Goal: Task Accomplishment & Management: Manage account settings

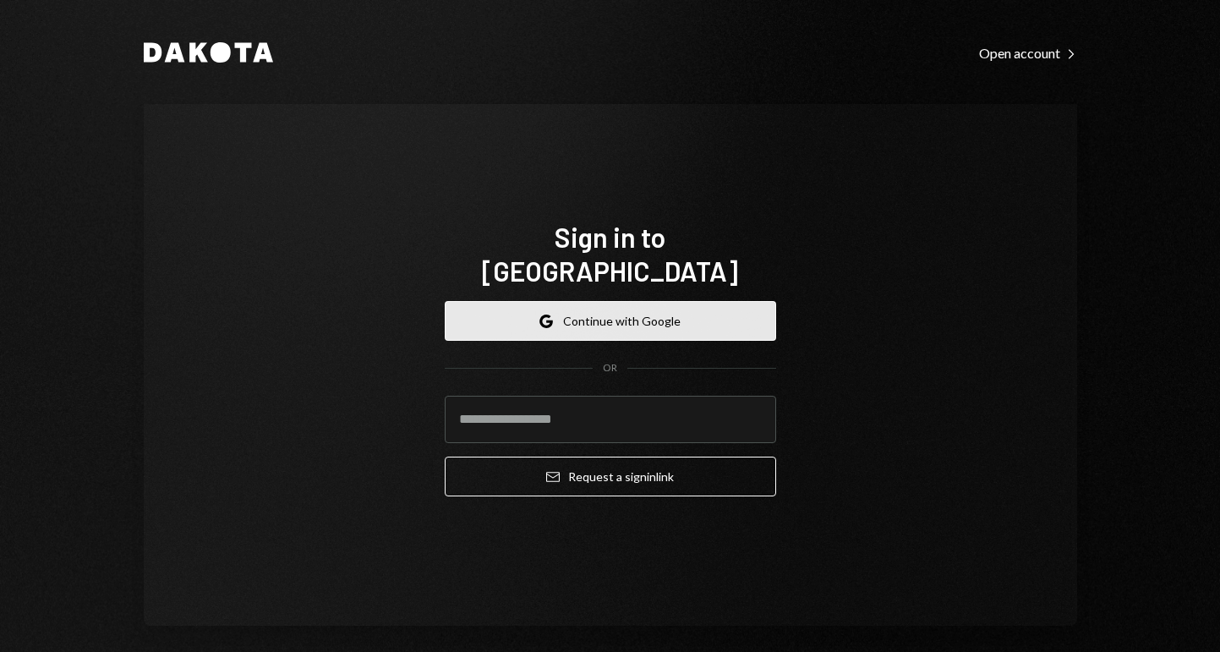
click at [604, 309] on button "Google Continue with Google" at bounding box center [610, 321] width 331 height 40
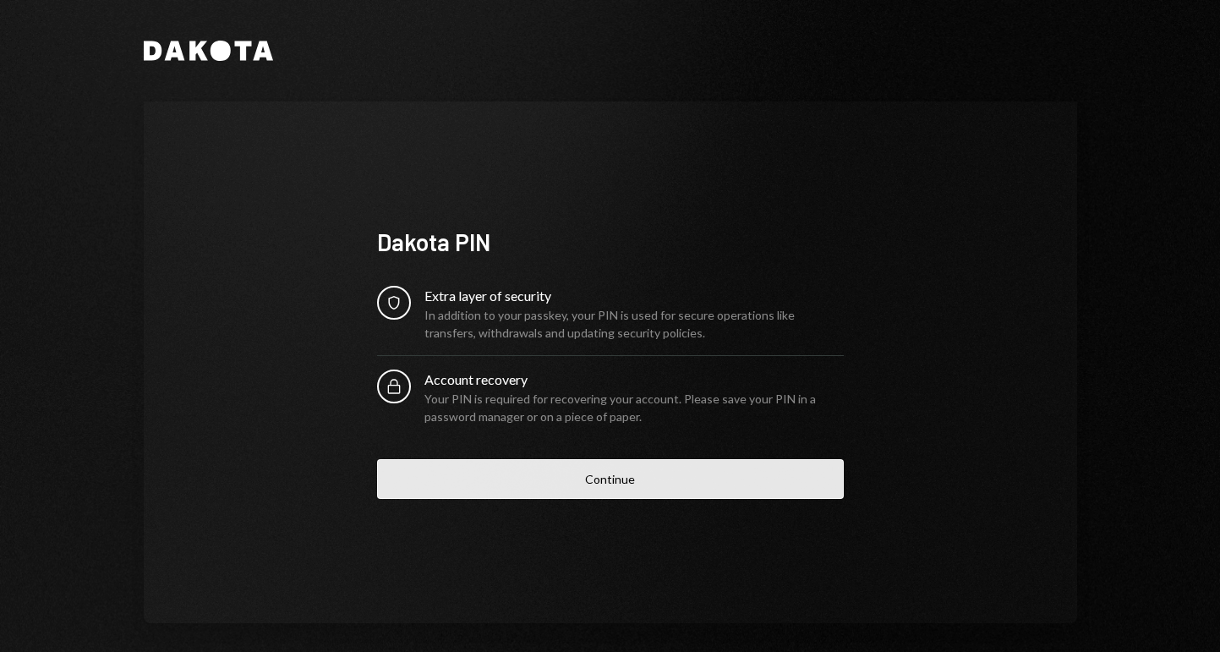
click at [607, 484] on button "Continue" at bounding box center [610, 479] width 467 height 40
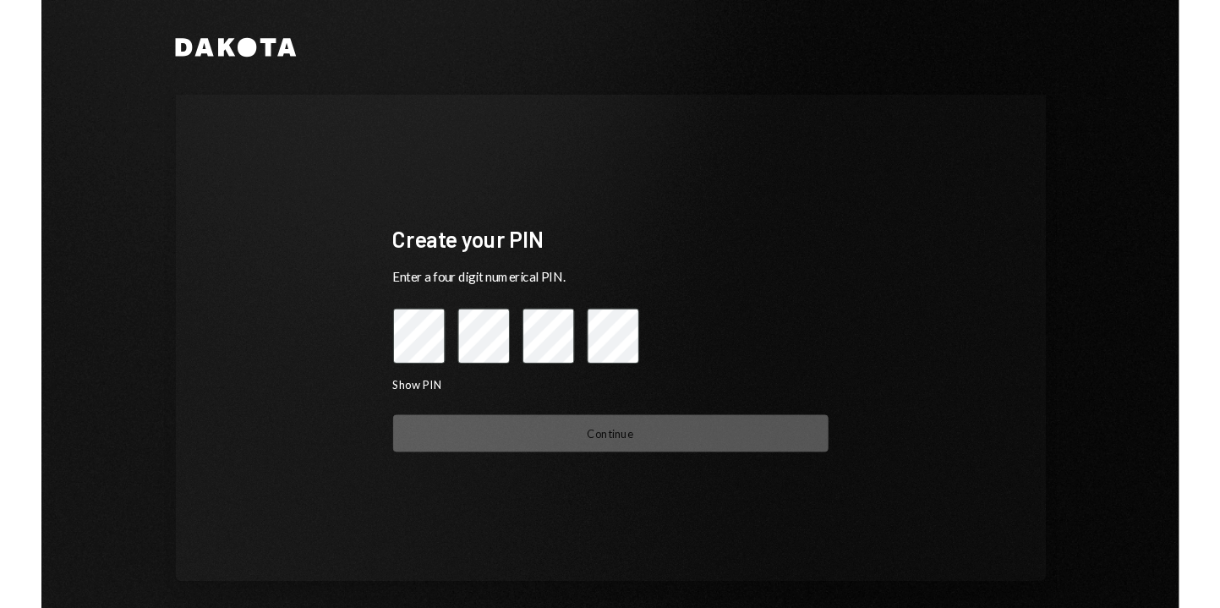
scroll to position [12, 0]
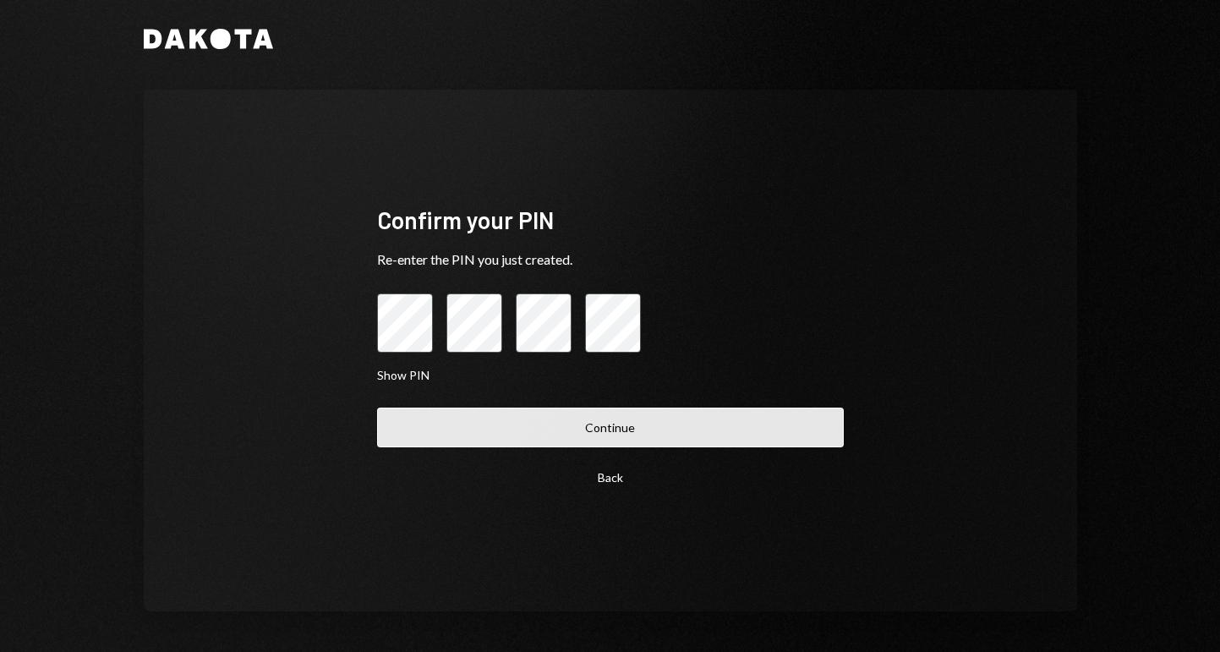
click at [553, 438] on button "Continue" at bounding box center [610, 427] width 467 height 40
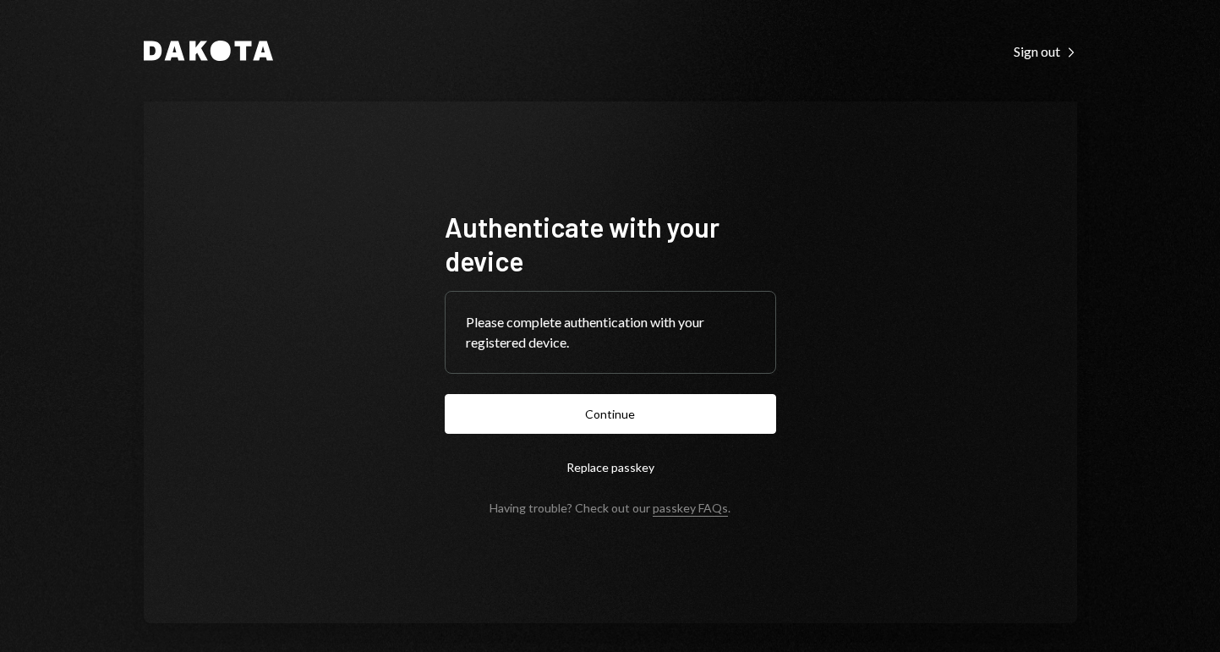
click at [610, 467] on button "Replace passkey" at bounding box center [610, 467] width 331 height 40
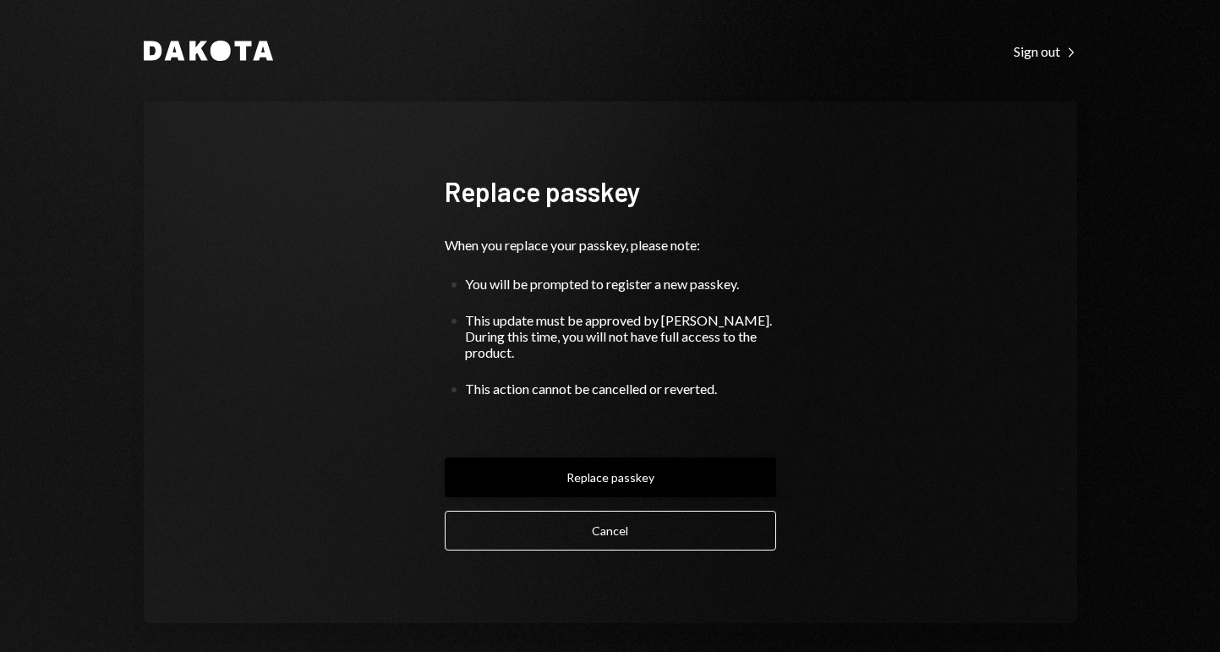
click at [618, 472] on button "Replace passkey" at bounding box center [610, 477] width 331 height 40
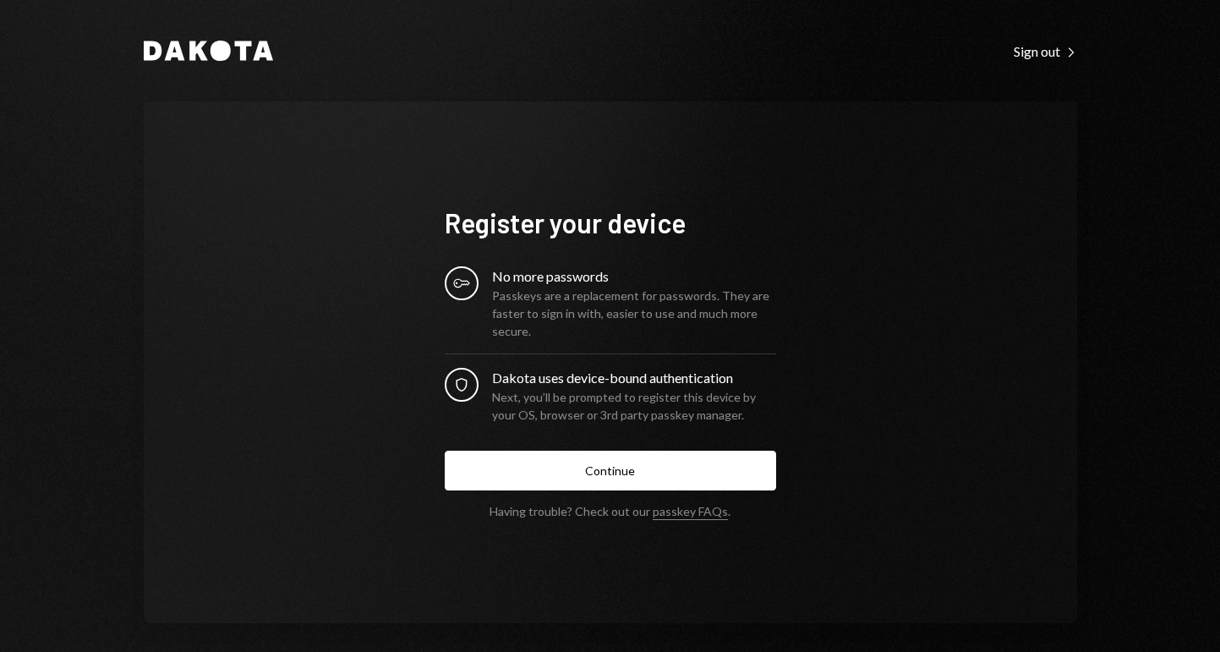
click at [571, 528] on div "Register your device Key No more passwords Passkeys are a replacement for passw…" at bounding box center [610, 362] width 372 height 448
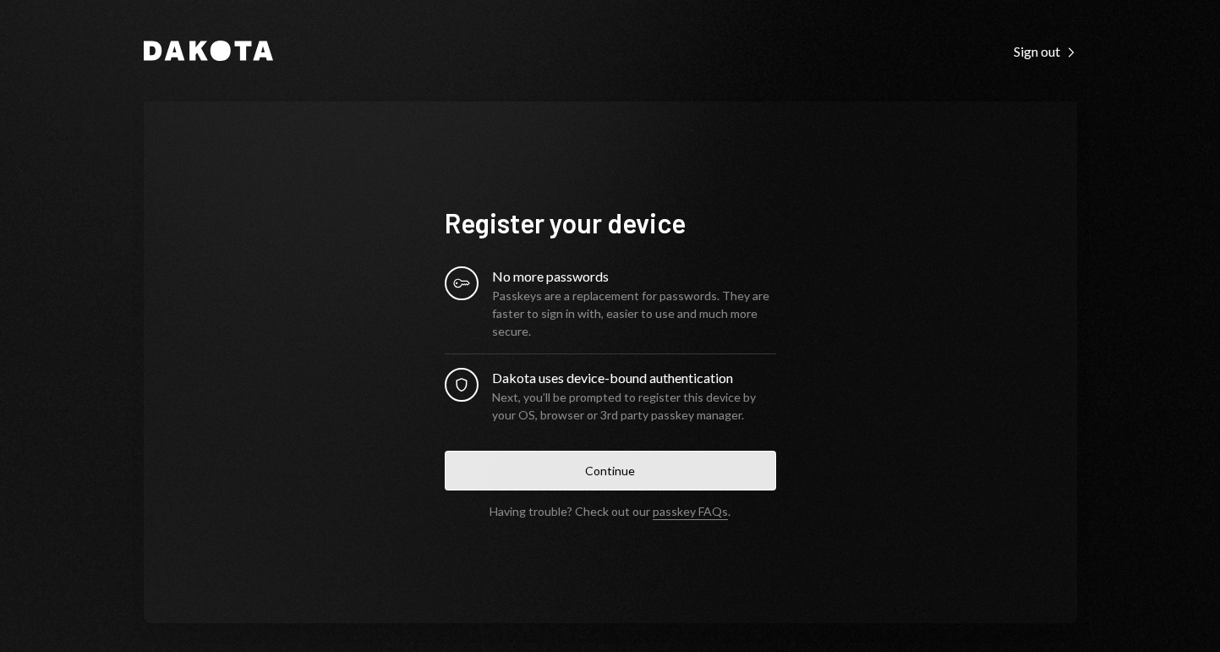
click at [599, 478] on button "Continue" at bounding box center [610, 471] width 331 height 40
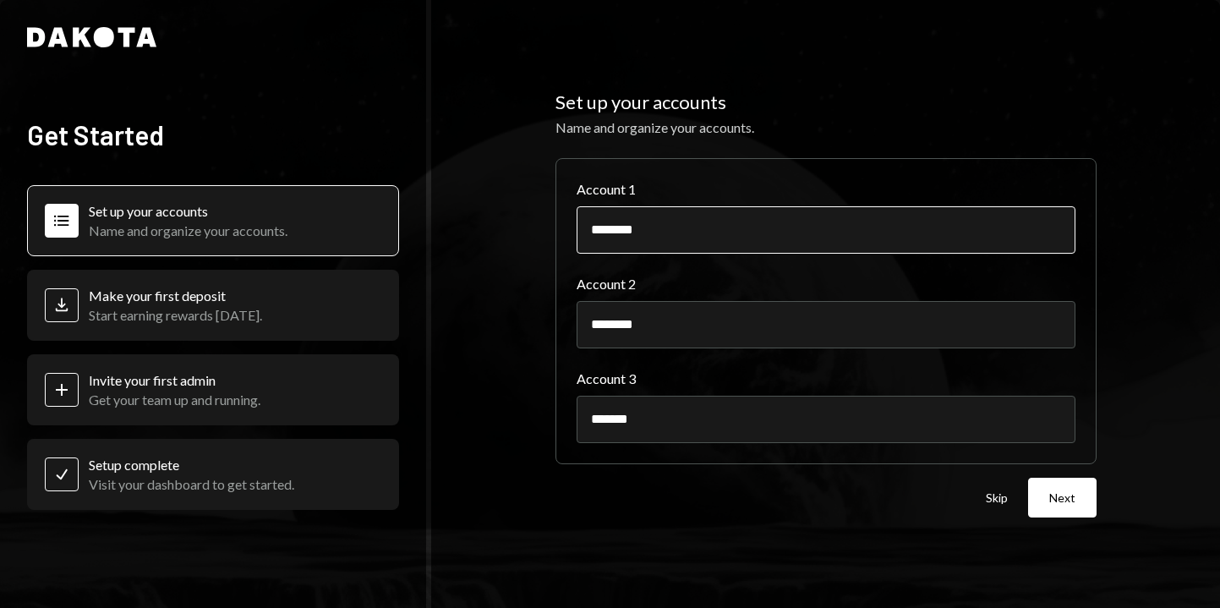
click at [683, 246] on input "********" at bounding box center [826, 229] width 499 height 47
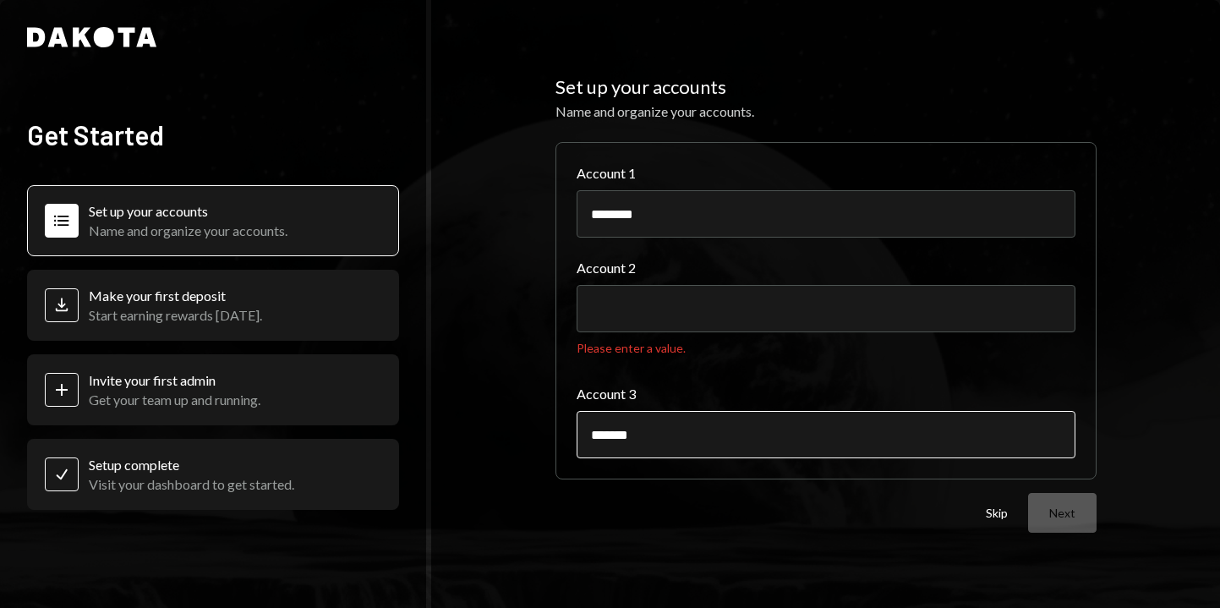
click at [666, 453] on input "*******" at bounding box center [826, 434] width 499 height 47
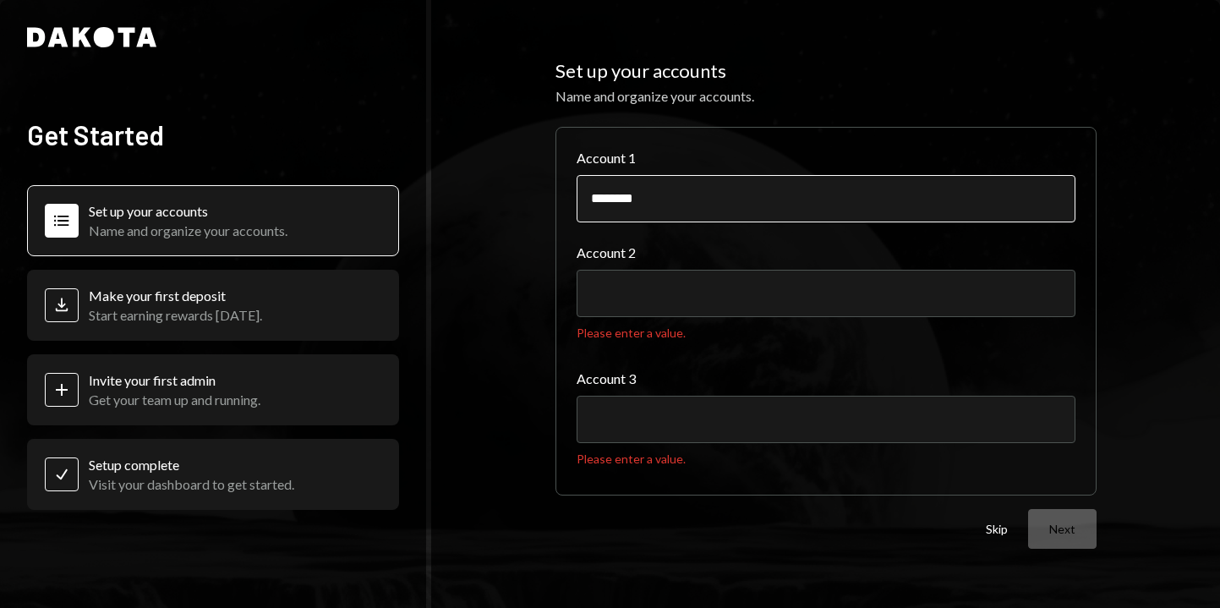
click at [694, 183] on input "********" at bounding box center [826, 198] width 499 height 47
drag, startPoint x: 697, startPoint y: 202, endPoint x: 451, endPoint y: 149, distance: 251.7
click at [451, 149] on div "Set up your accounts Name and organize your accounts. Account 1 ******** Accoun…" at bounding box center [825, 304] width 789 height 608
type input "*"
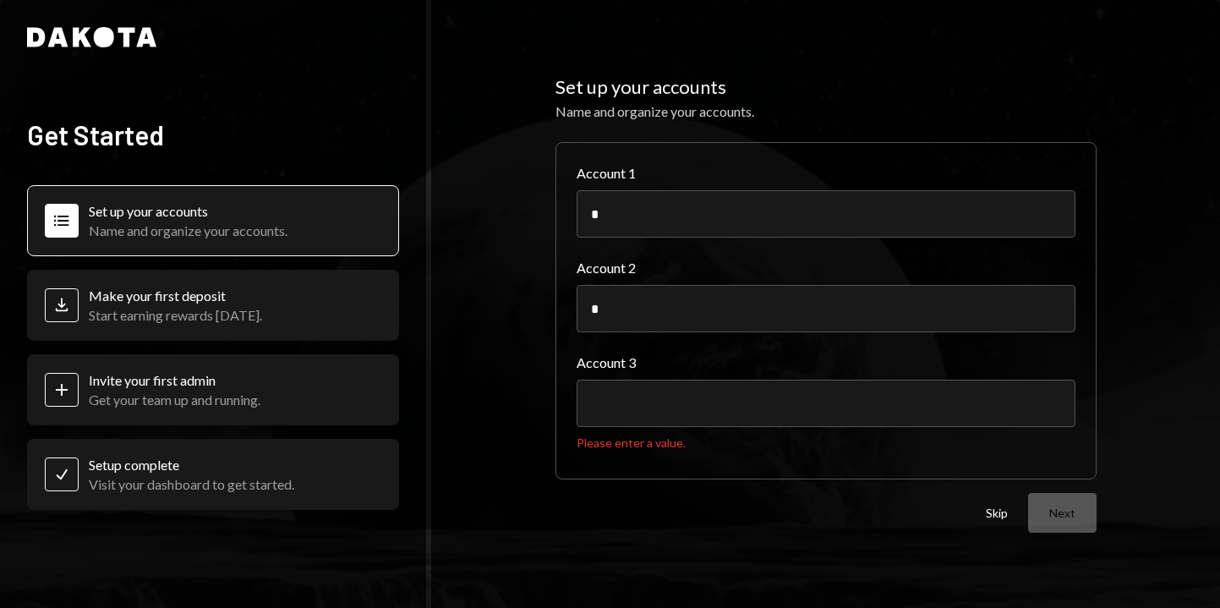
type input "*"
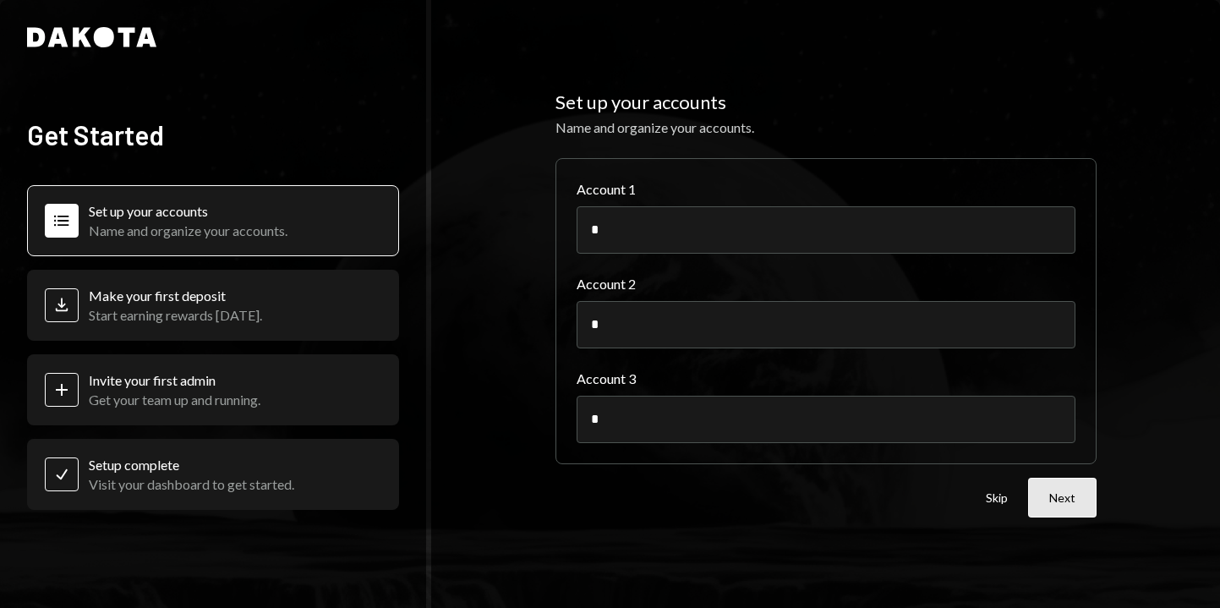
type input "*"
click at [1061, 501] on button "Next" at bounding box center [1062, 498] width 68 height 40
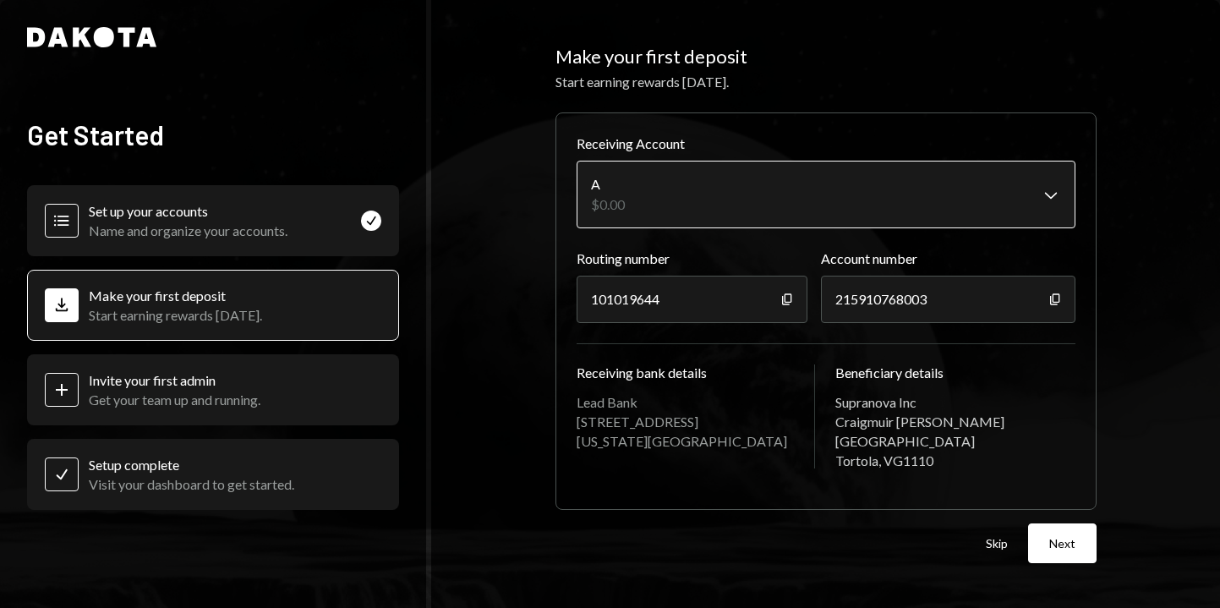
click at [1053, 190] on body "**********" at bounding box center [610, 304] width 1220 height 608
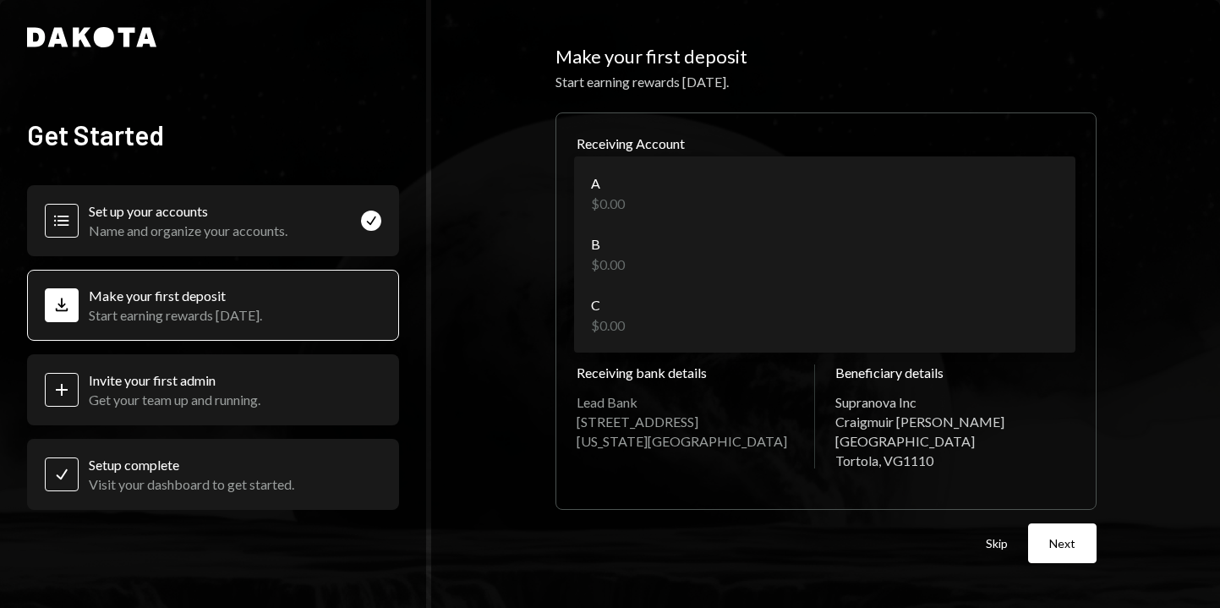
click at [1096, 129] on html "Dakota Get Started Accounts Set up your accounts Name and organize your account…" at bounding box center [610, 304] width 1220 height 608
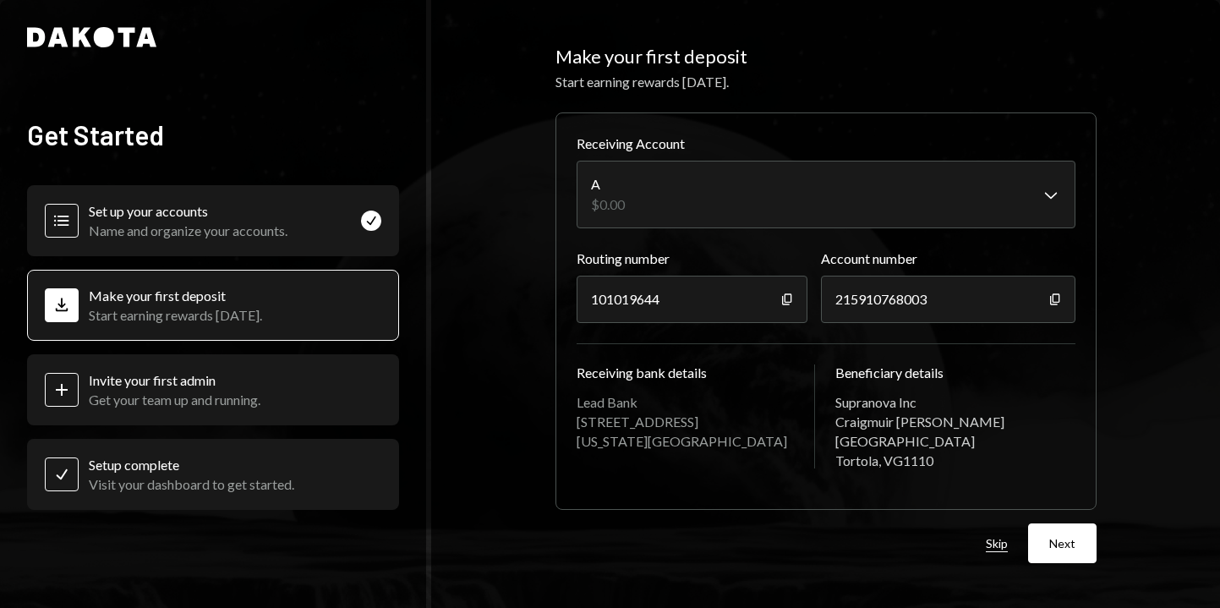
click at [987, 543] on button "Skip" at bounding box center [997, 544] width 22 height 16
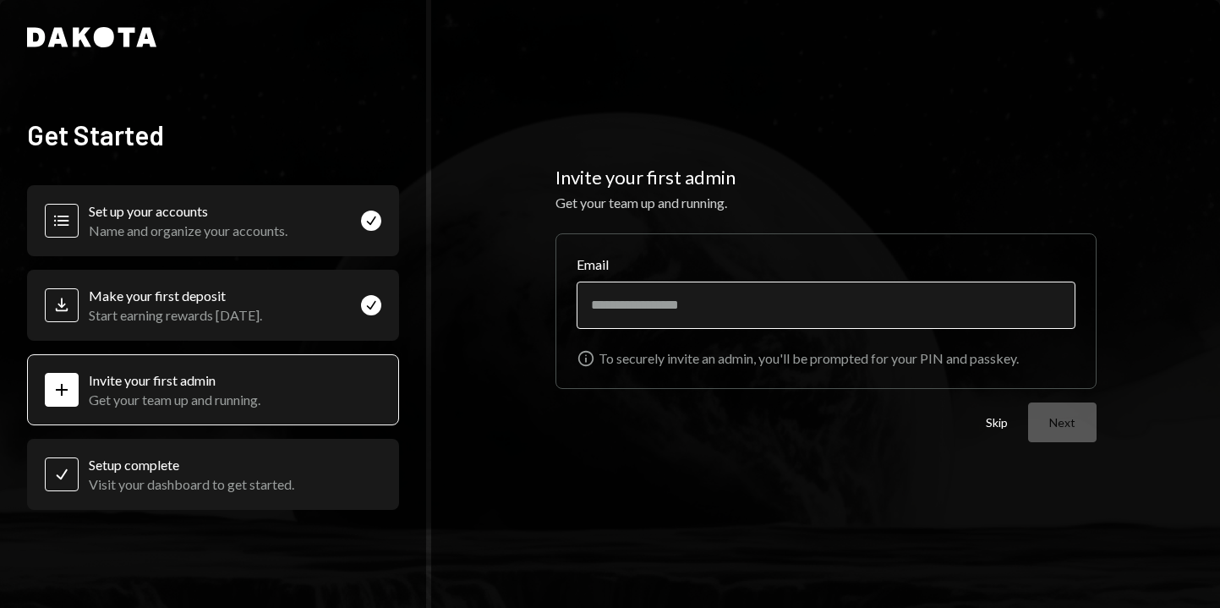
click at [710, 309] on input "Email" at bounding box center [826, 305] width 499 height 47
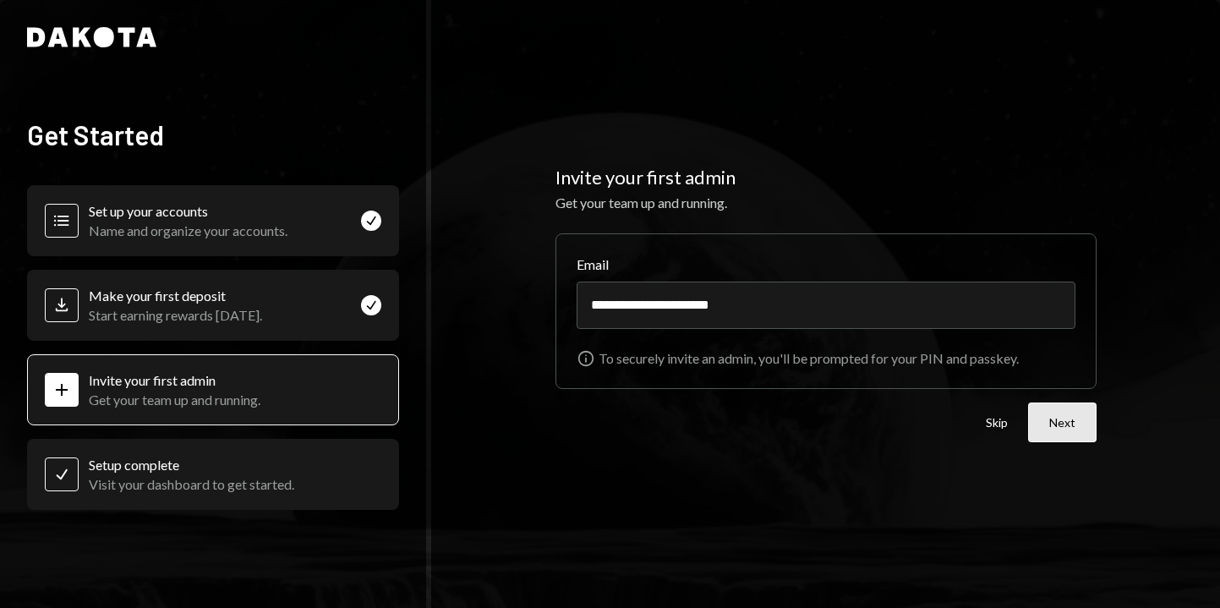
type input "**********"
click at [1057, 425] on button "Next" at bounding box center [1062, 422] width 68 height 40
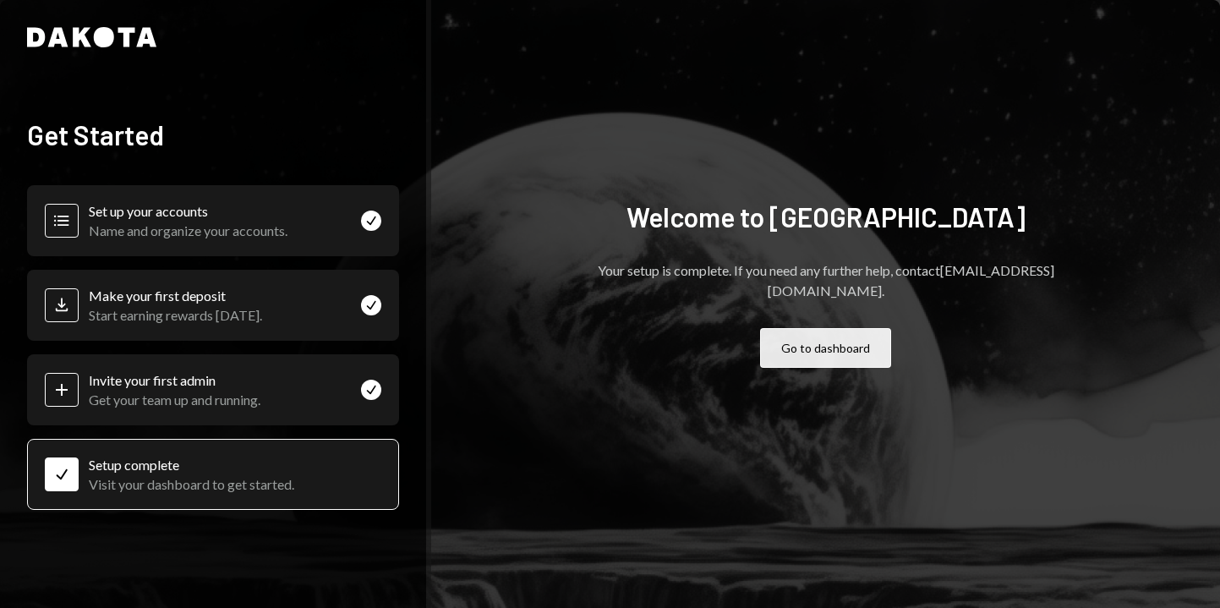
click at [826, 328] on button "Go to dashboard" at bounding box center [825, 348] width 131 height 40
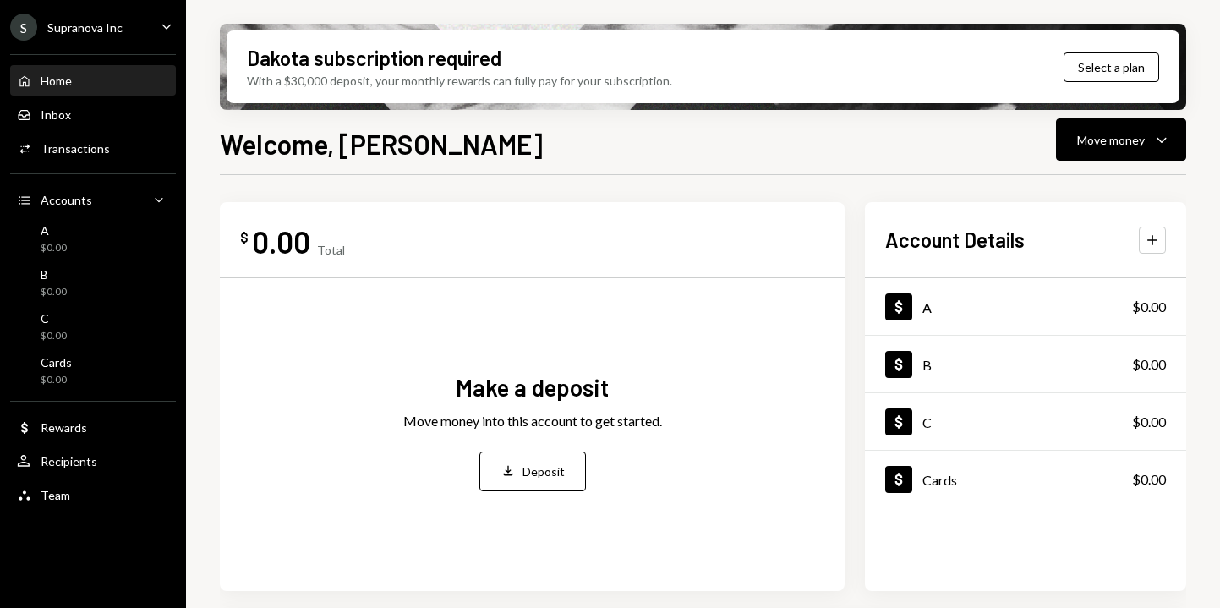
click at [164, 28] on icon "Caret Down" at bounding box center [166, 26] width 19 height 19
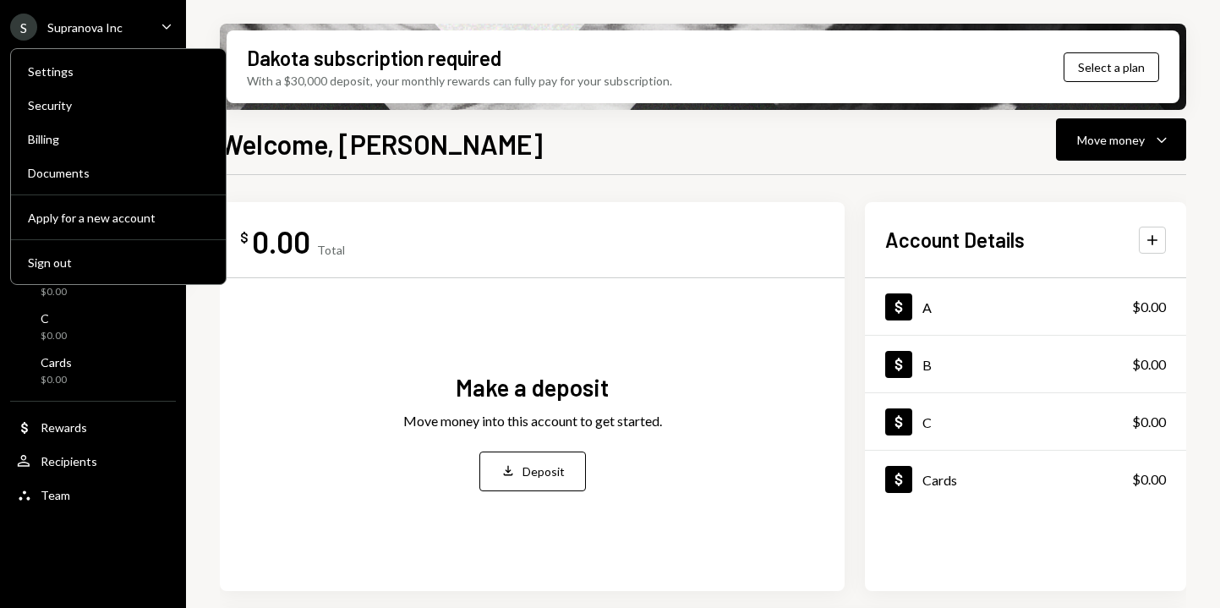
click at [163, 27] on icon "Caret Down" at bounding box center [166, 26] width 19 height 19
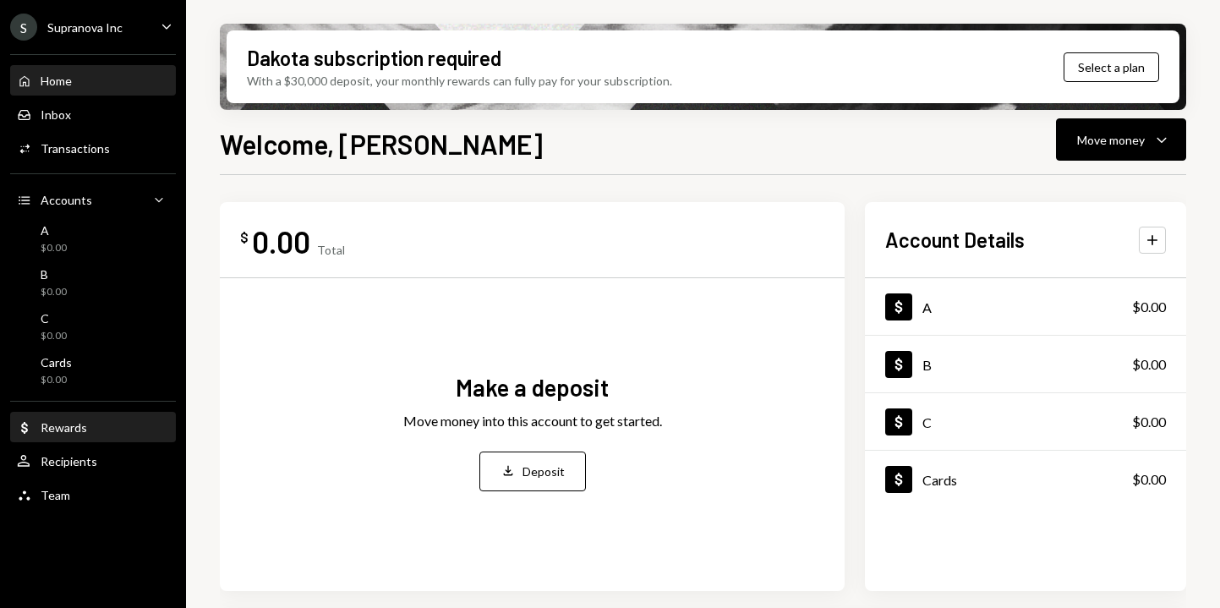
click at [70, 423] on div "Rewards" at bounding box center [64, 427] width 46 height 14
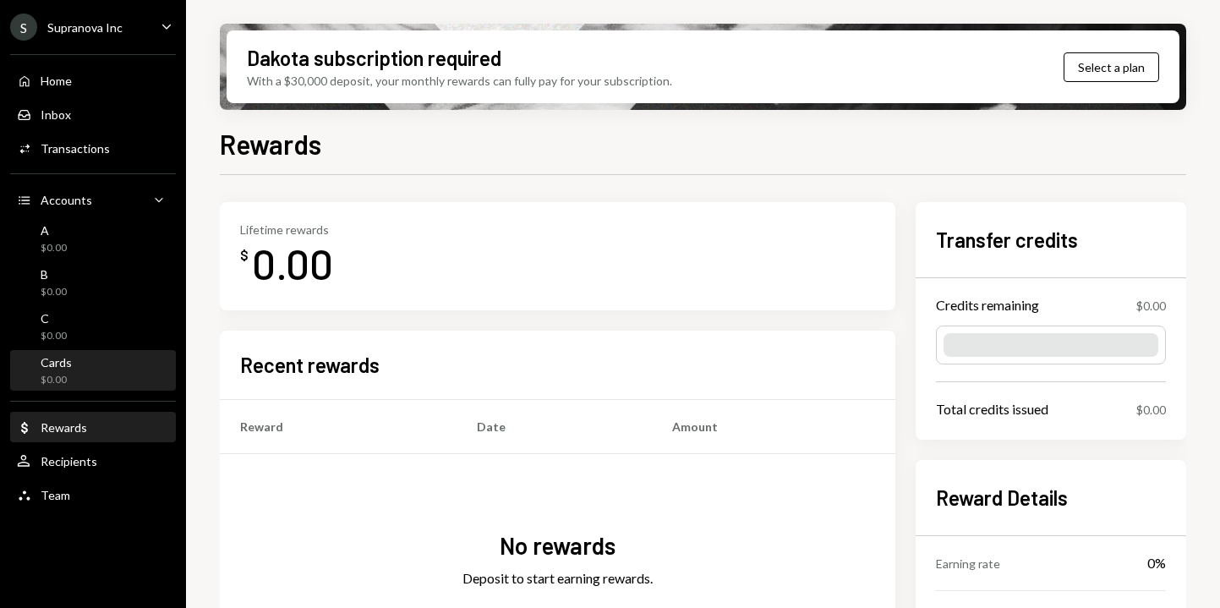
click at [76, 371] on div "Cards $0.00" at bounding box center [93, 371] width 152 height 32
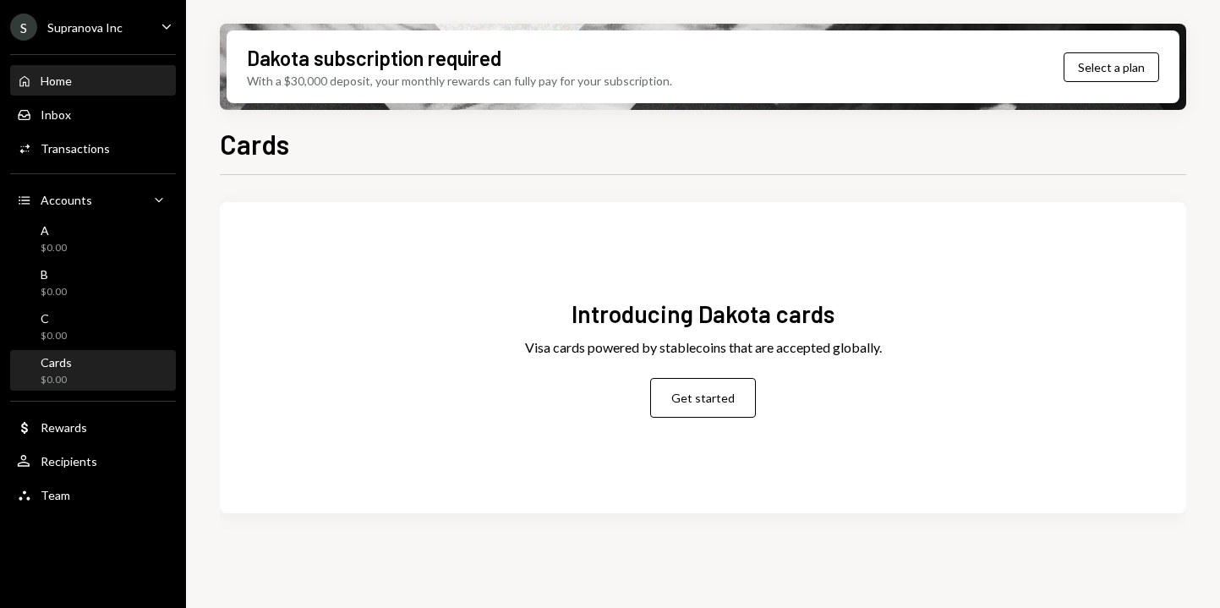
click at [43, 74] on div "Home Home" at bounding box center [44, 81] width 55 height 15
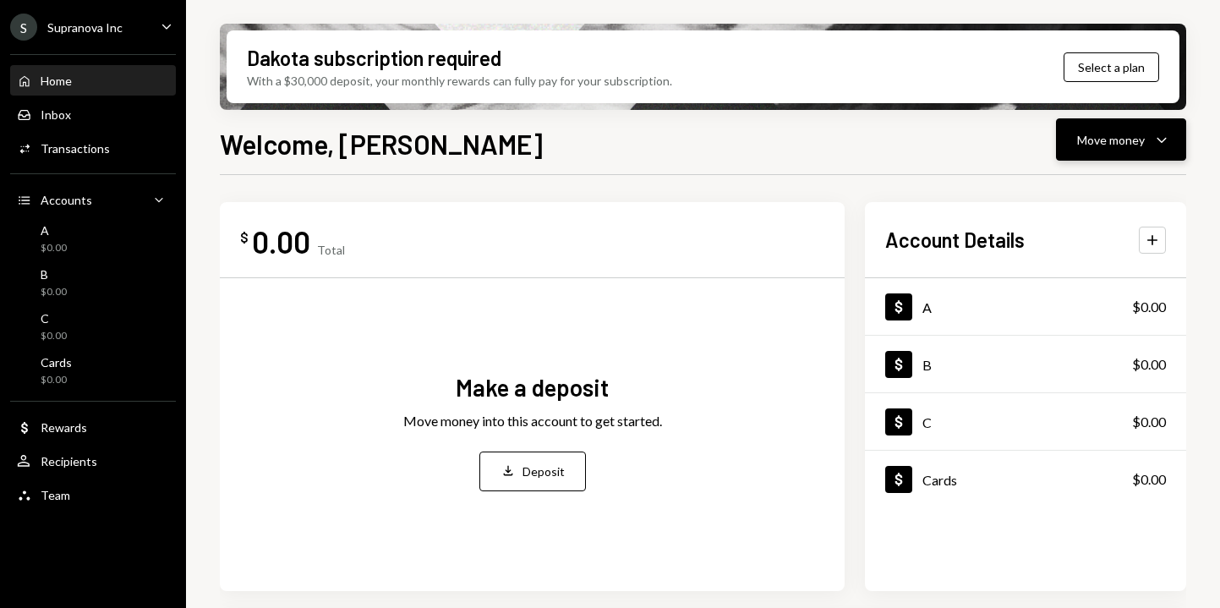
click at [1164, 134] on icon "Caret Down" at bounding box center [1161, 139] width 20 height 20
click at [876, 185] on div "$ 0.00 Total Make a deposit Move money into this account to get started. Deposi…" at bounding box center [703, 607] width 966 height 864
click at [93, 375] on div "Cards $0.00" at bounding box center [93, 371] width 152 height 32
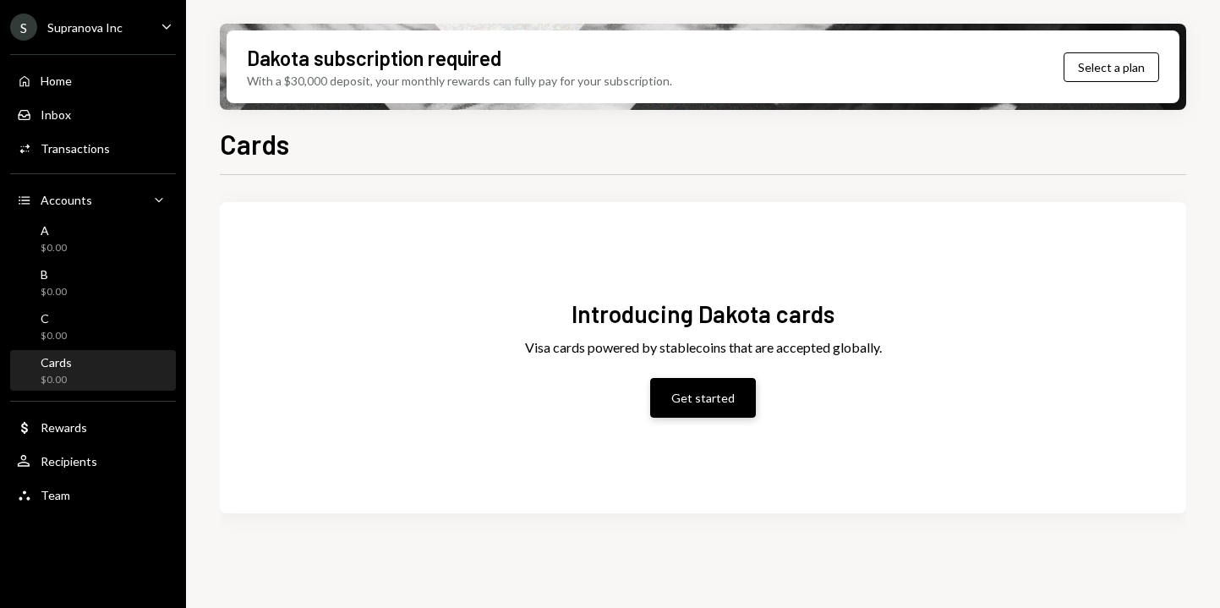
click at [708, 404] on button "Get started" at bounding box center [703, 398] width 106 height 40
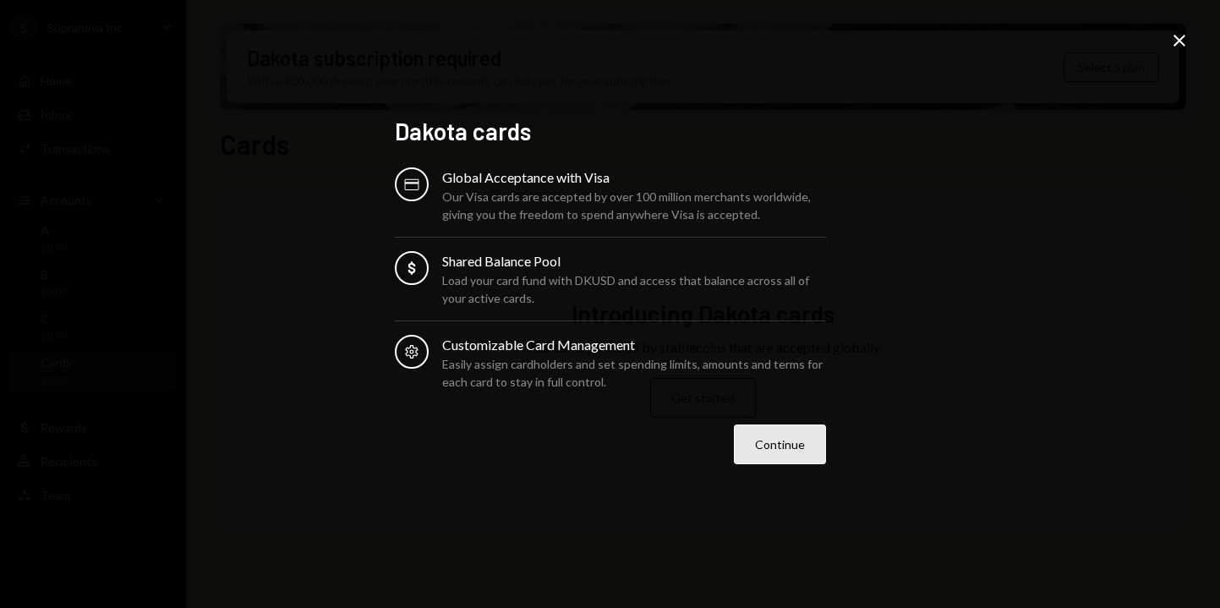
click at [783, 442] on button "Continue" at bounding box center [780, 444] width 92 height 40
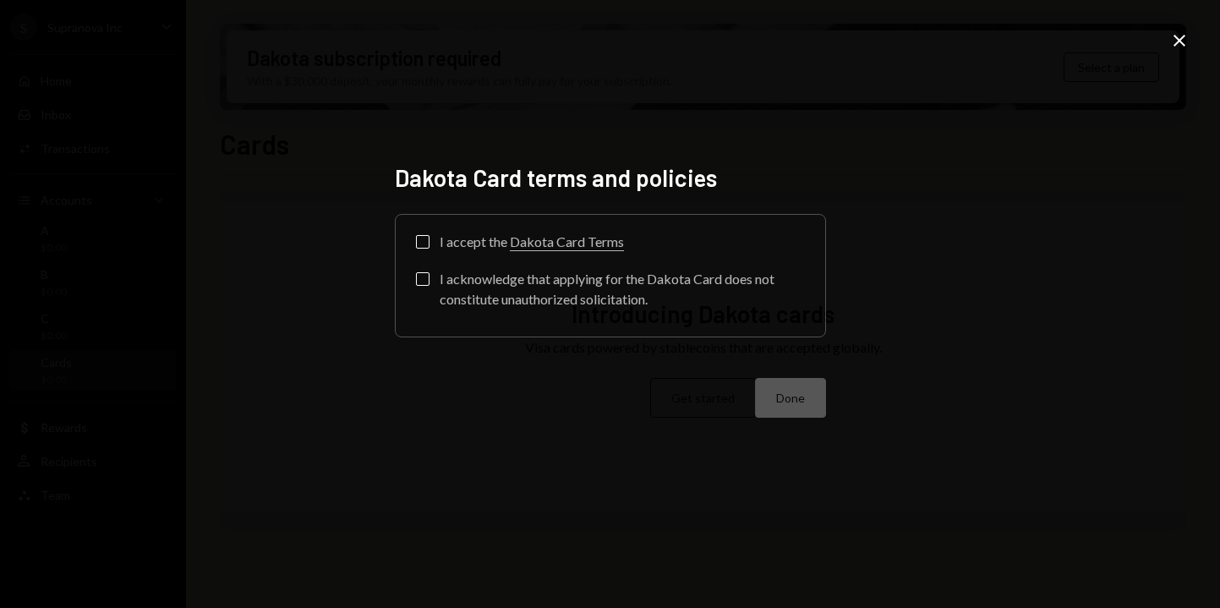
click at [587, 241] on link "Dakota Card Terms" at bounding box center [567, 242] width 114 height 18
click at [424, 245] on button "I accept the Dakota Card Terms" at bounding box center [423, 242] width 14 height 14
click at [427, 281] on button "I acknowledge that applying for the Dakota Card does not constitute unauthorize…" at bounding box center [423, 279] width 14 height 14
click at [780, 394] on button "Done" at bounding box center [790, 398] width 71 height 40
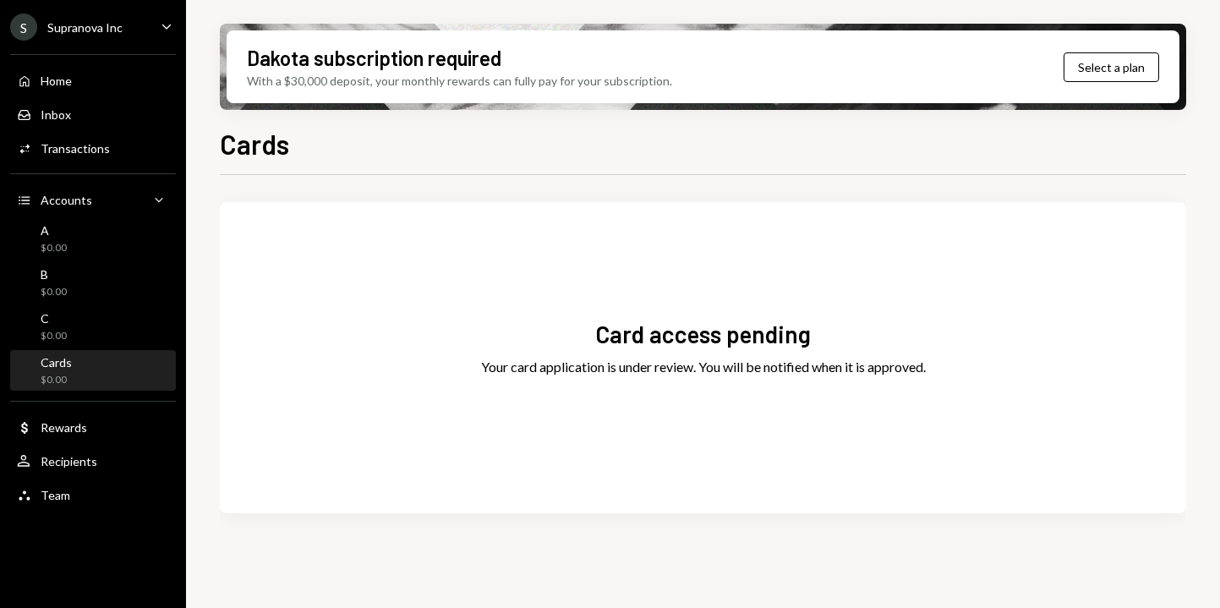
click at [461, 178] on div "Card access pending Your card application is under review. You will be notified…" at bounding box center [703, 371] width 966 height 392
click at [168, 24] on icon "Caret Down" at bounding box center [166, 26] width 19 height 19
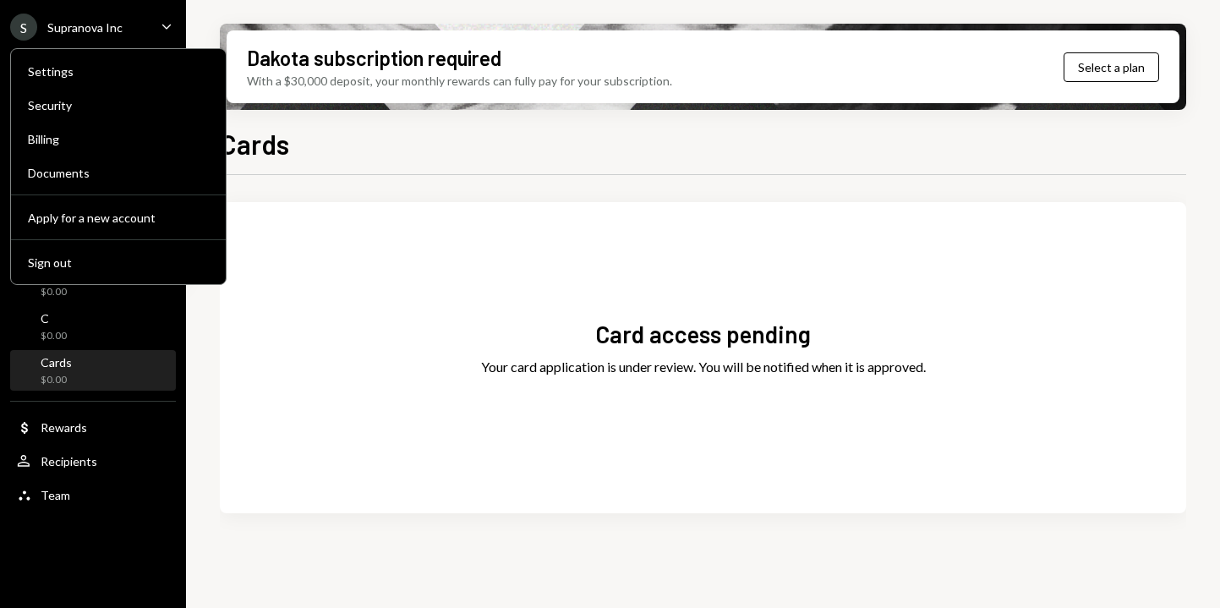
click at [168, 24] on icon "Caret Down" at bounding box center [166, 26] width 19 height 19
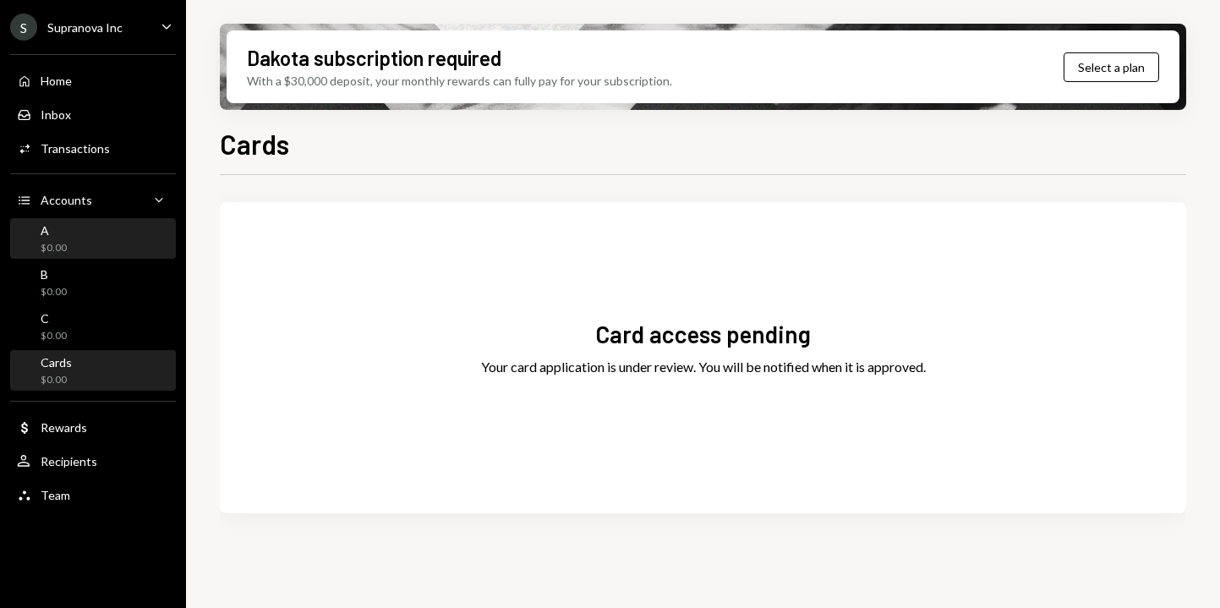
click at [74, 253] on div "A $0.00" at bounding box center [93, 239] width 152 height 32
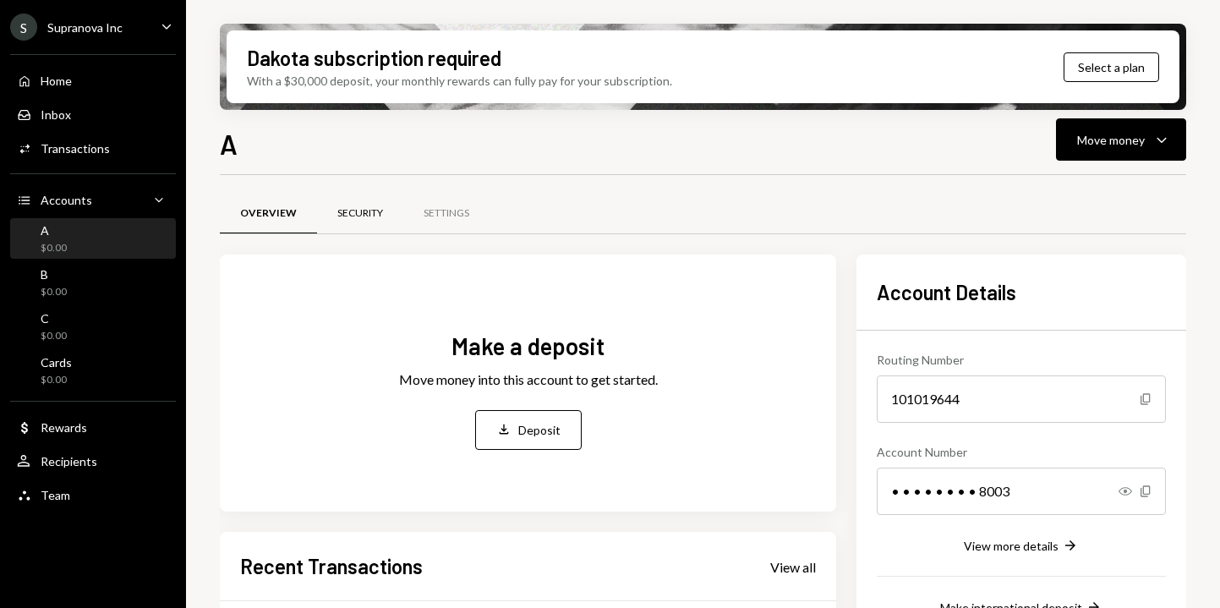
click at [352, 212] on div "Security" at bounding box center [360, 213] width 46 height 14
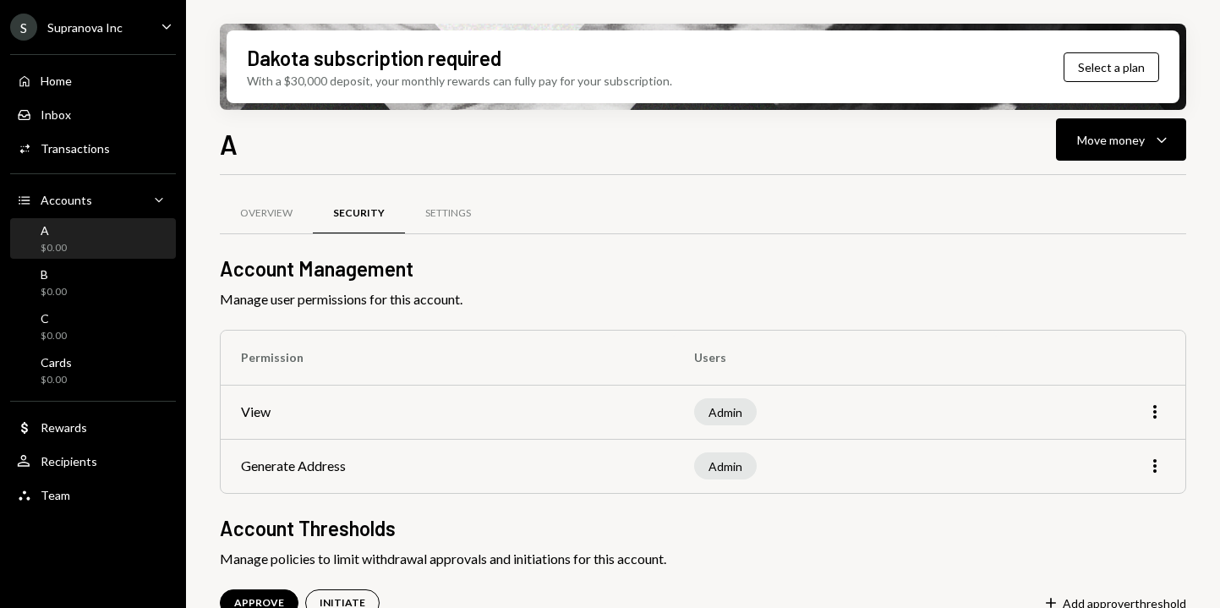
scroll to position [143, 0]
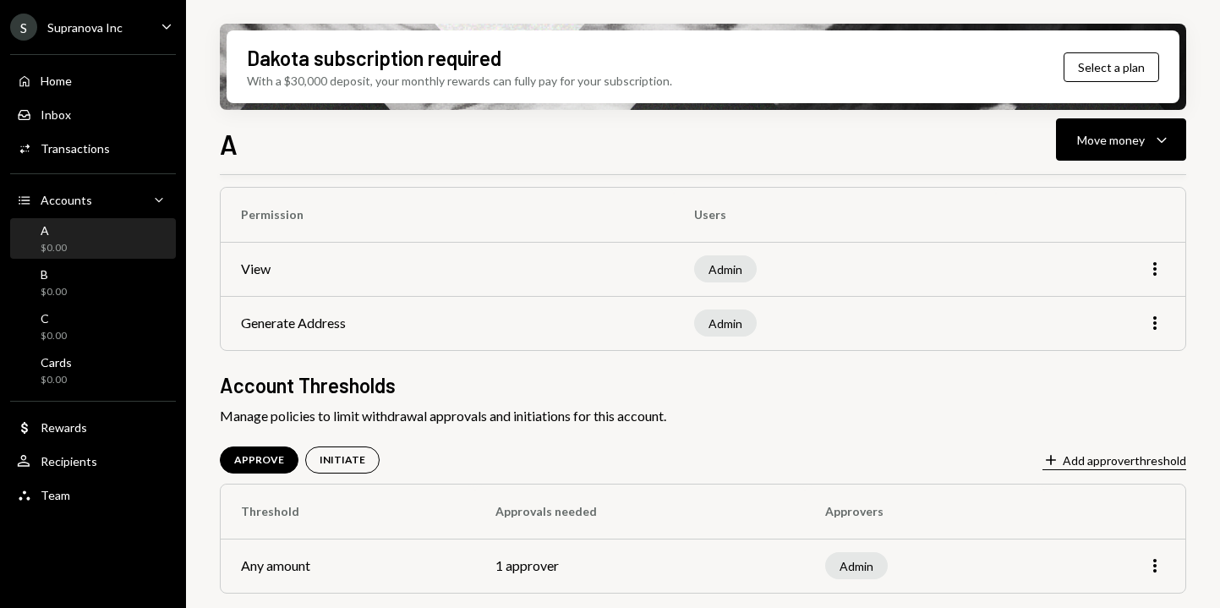
click at [1151, 461] on button "Plus Add approver threshold" at bounding box center [1114, 460] width 144 height 19
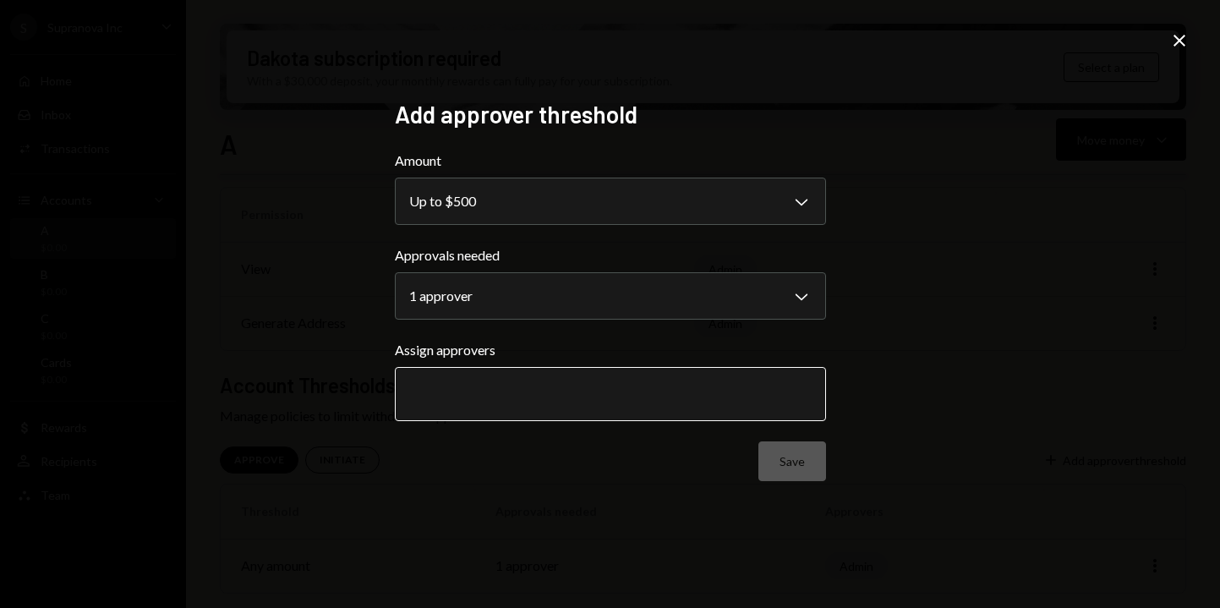
click at [632, 395] on input "text" at bounding box center [610, 393] width 402 height 15
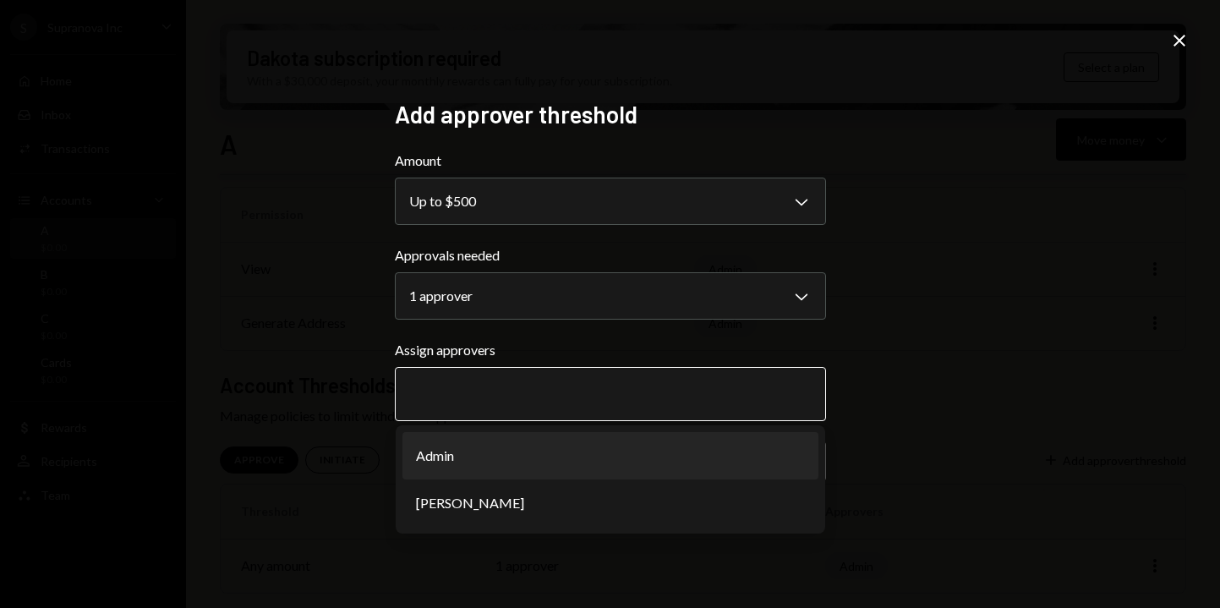
click at [484, 454] on li "Admin" at bounding box center [610, 455] width 416 height 47
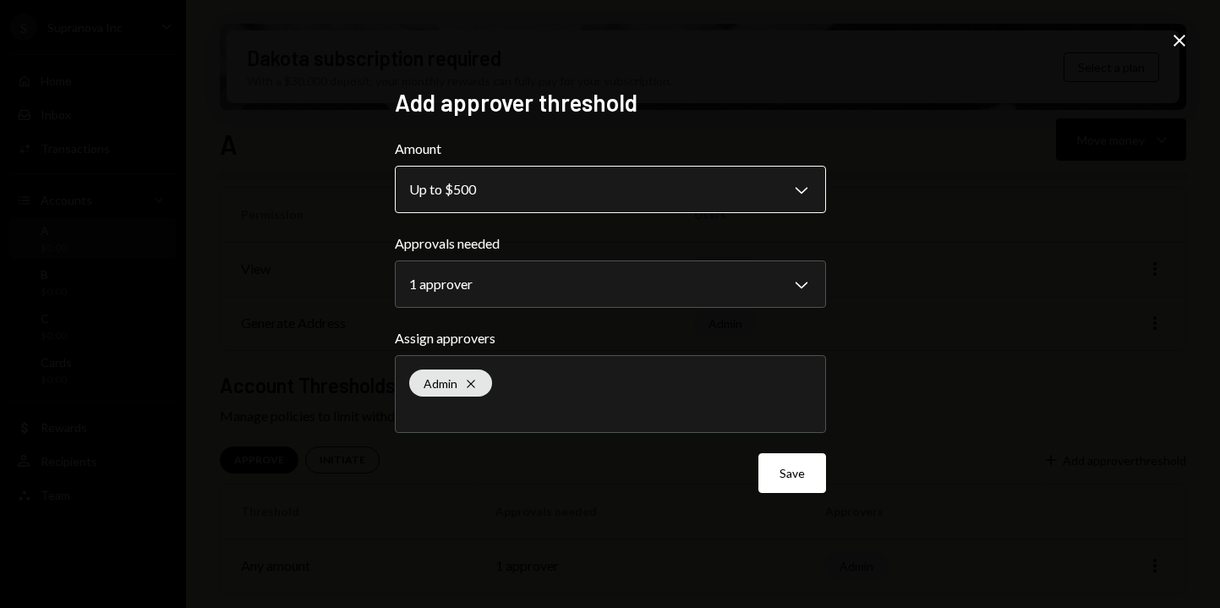
click at [503, 174] on body "**********" at bounding box center [610, 304] width 1220 height 608
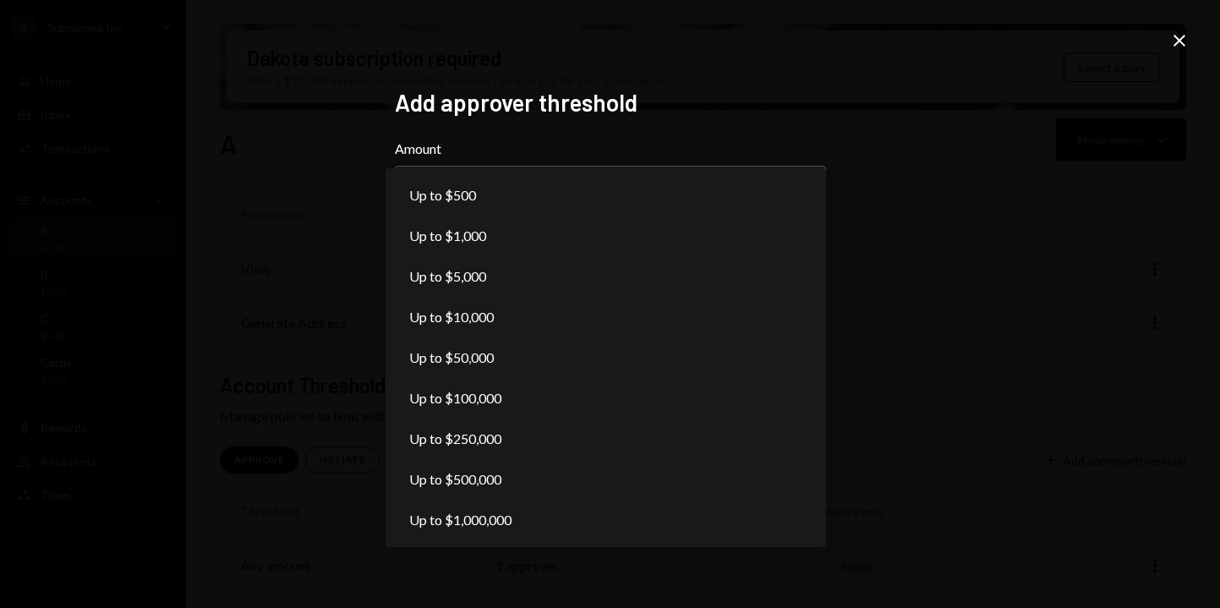
click at [892, 107] on div "**********" at bounding box center [610, 304] width 1220 height 608
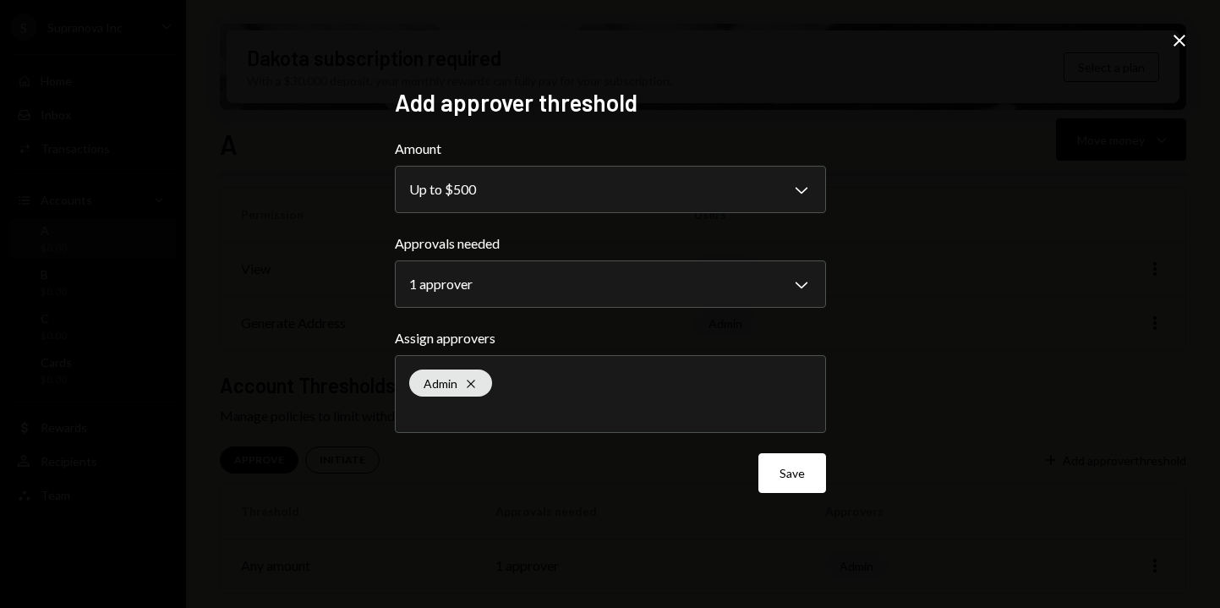
click at [1174, 40] on icon "Close" at bounding box center [1179, 40] width 20 height 20
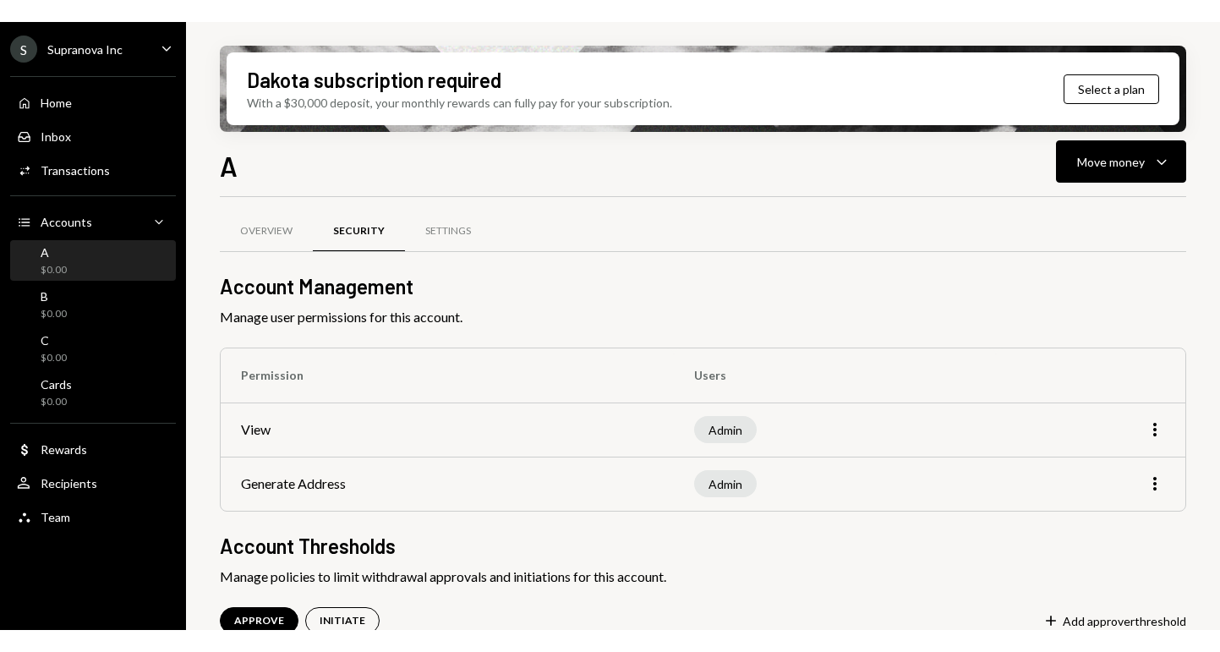
scroll to position [0, 0]
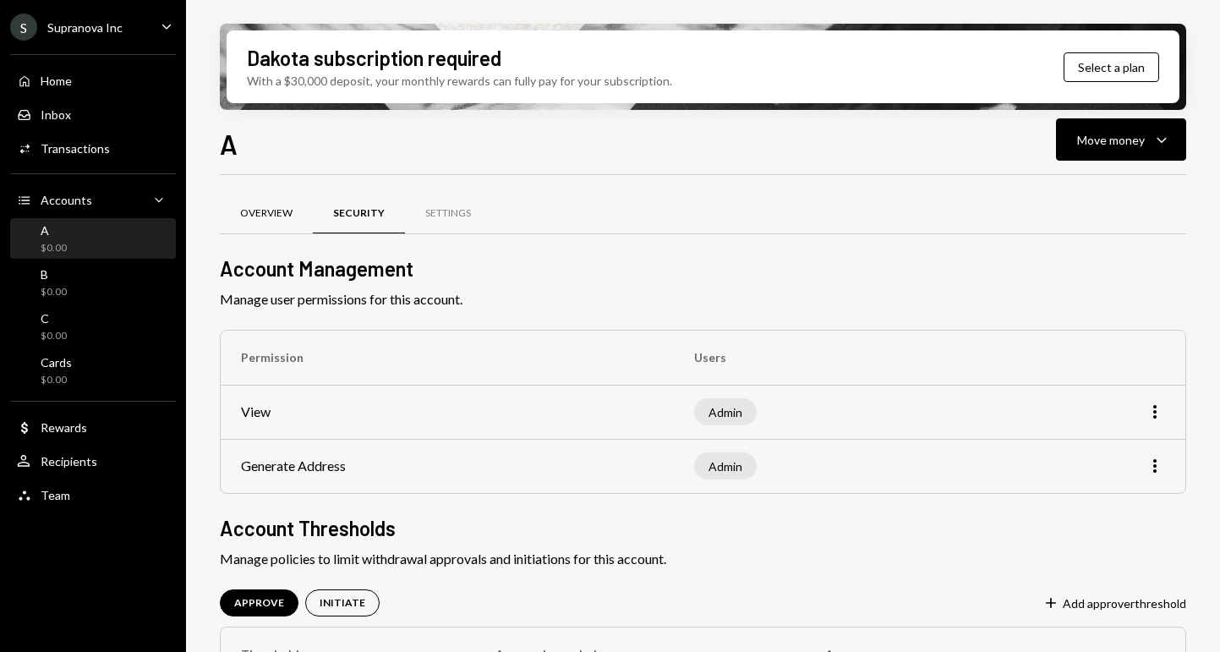
click at [268, 215] on div "Overview" at bounding box center [266, 213] width 52 height 14
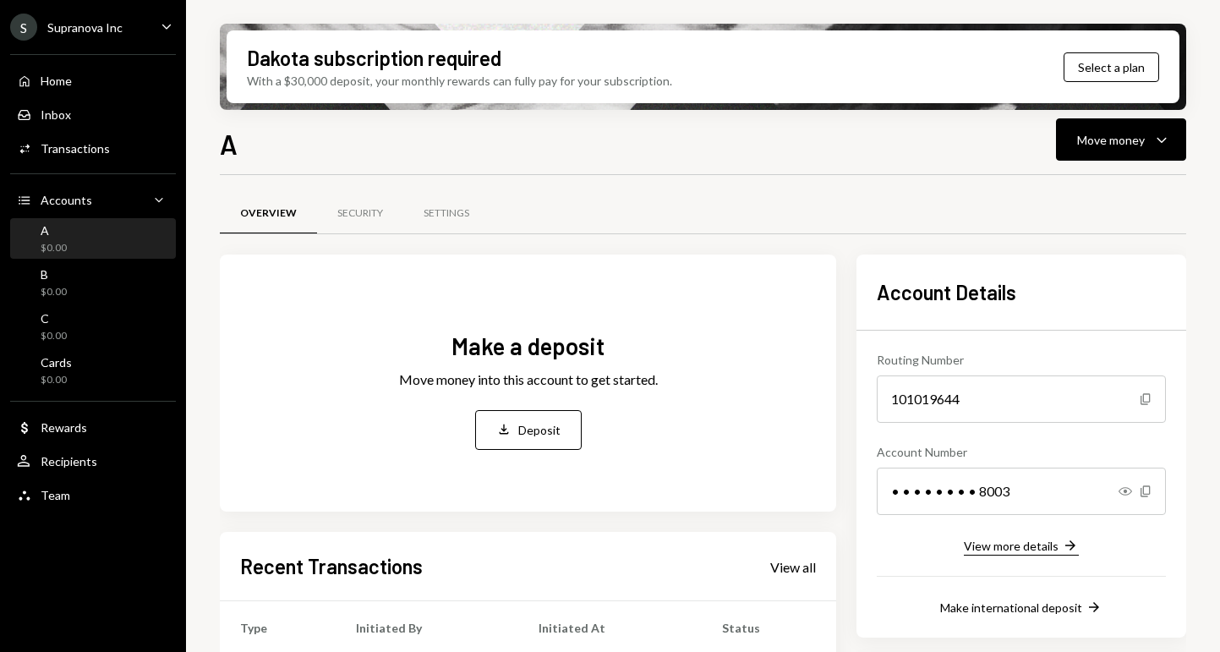
click at [1015, 545] on div "View more details" at bounding box center [1011, 546] width 95 height 14
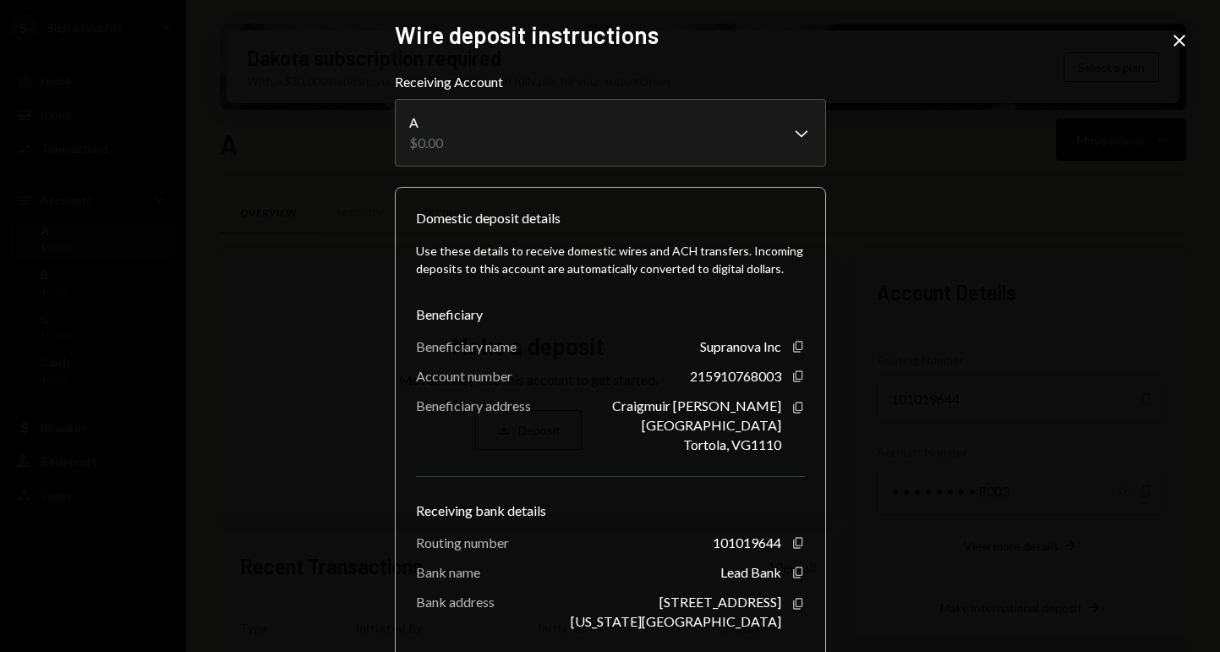
scroll to position [102, 0]
